Goal: Ask a question: Seek information or help from site administrators or community

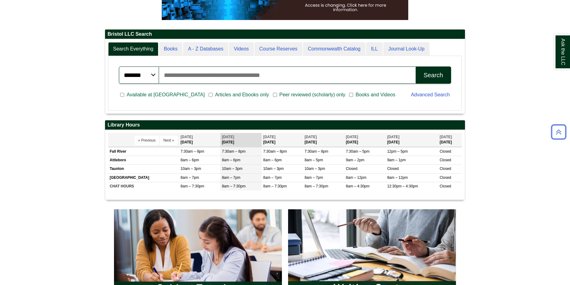
scroll to position [185, 0]
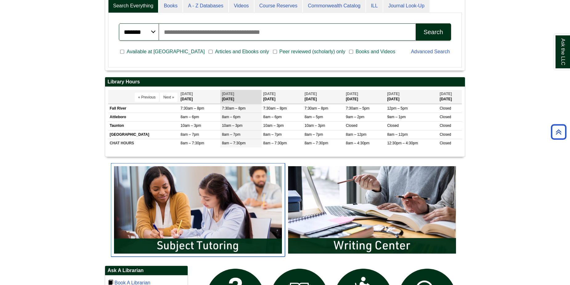
click at [245, 224] on img "slideshow" at bounding box center [198, 210] width 174 height 94
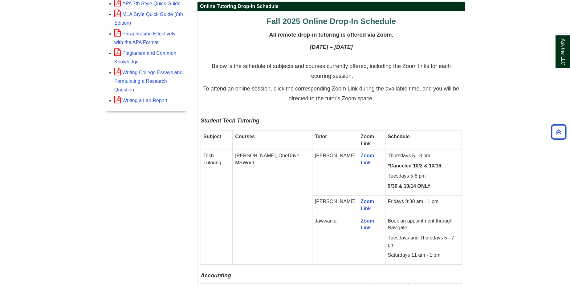
scroll to position [308, 0]
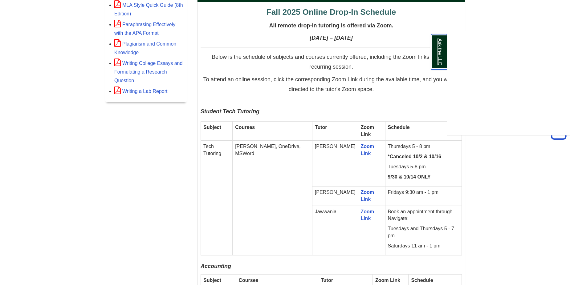
click at [437, 47] on link "Ask the LLC" at bounding box center [439, 51] width 16 height 35
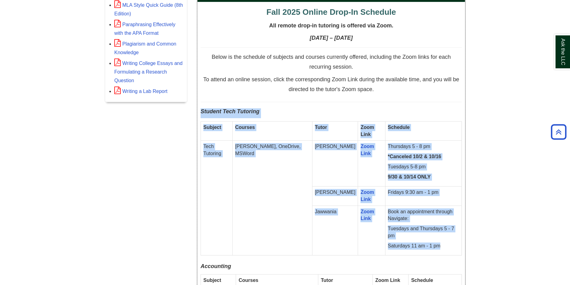
drag, startPoint x: 201, startPoint y: 111, endPoint x: 449, endPoint y: 241, distance: 280.0
copy div "Student Tech Tutoring Subject Courses Tutor Zoom Link Schedule Tech Tutoring e.…"
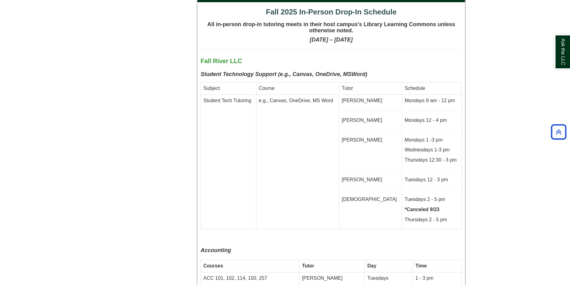
scroll to position [1447, 0]
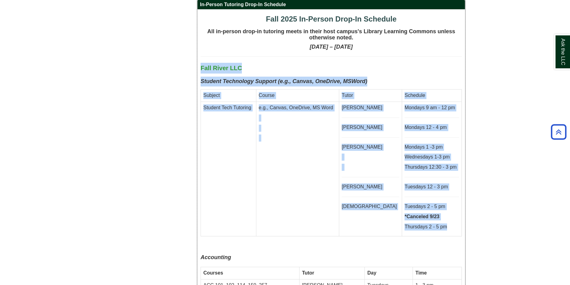
drag, startPoint x: 201, startPoint y: 48, endPoint x: 441, endPoint y: 210, distance: 290.3
copy div "Fall River LLC Student Technology Support (e.g., Canvas, OneDrive, MSWord) Subj…"
